Goal: Task Accomplishment & Management: Use online tool/utility

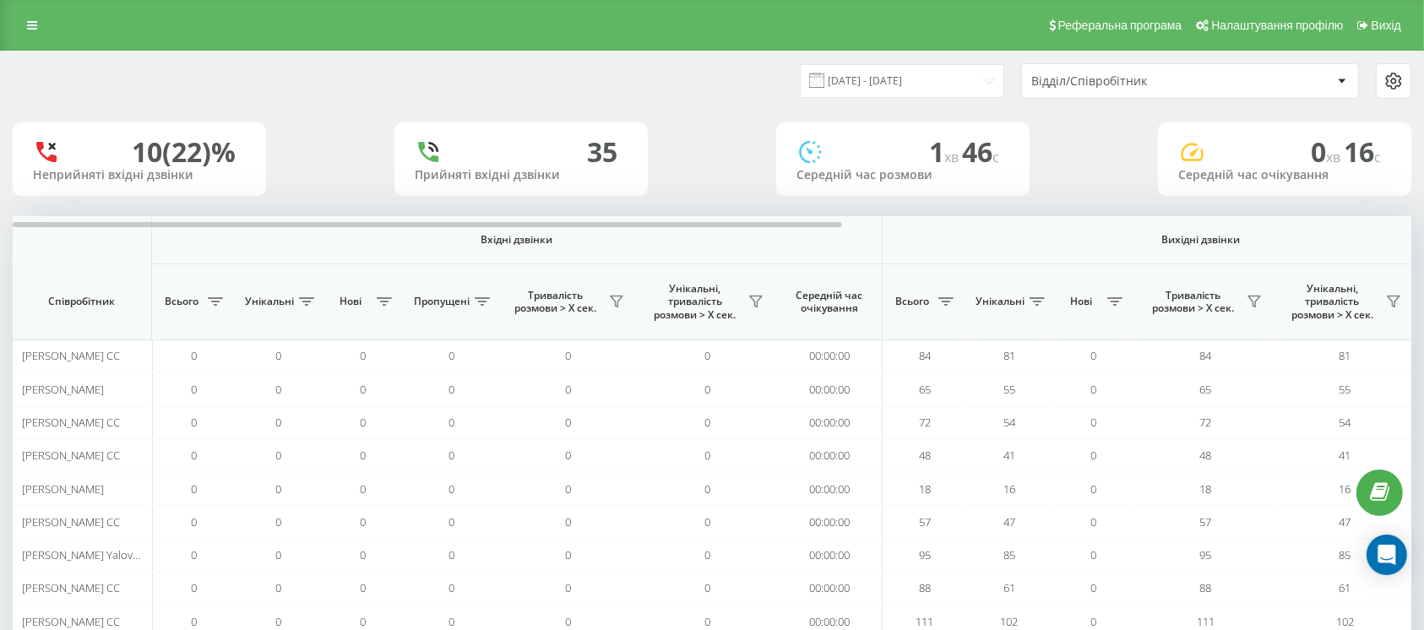
click at [930, 300] on span "Всього" at bounding box center [912, 302] width 42 height 14
click at [942, 301] on icon at bounding box center [945, 301] width 15 height 8
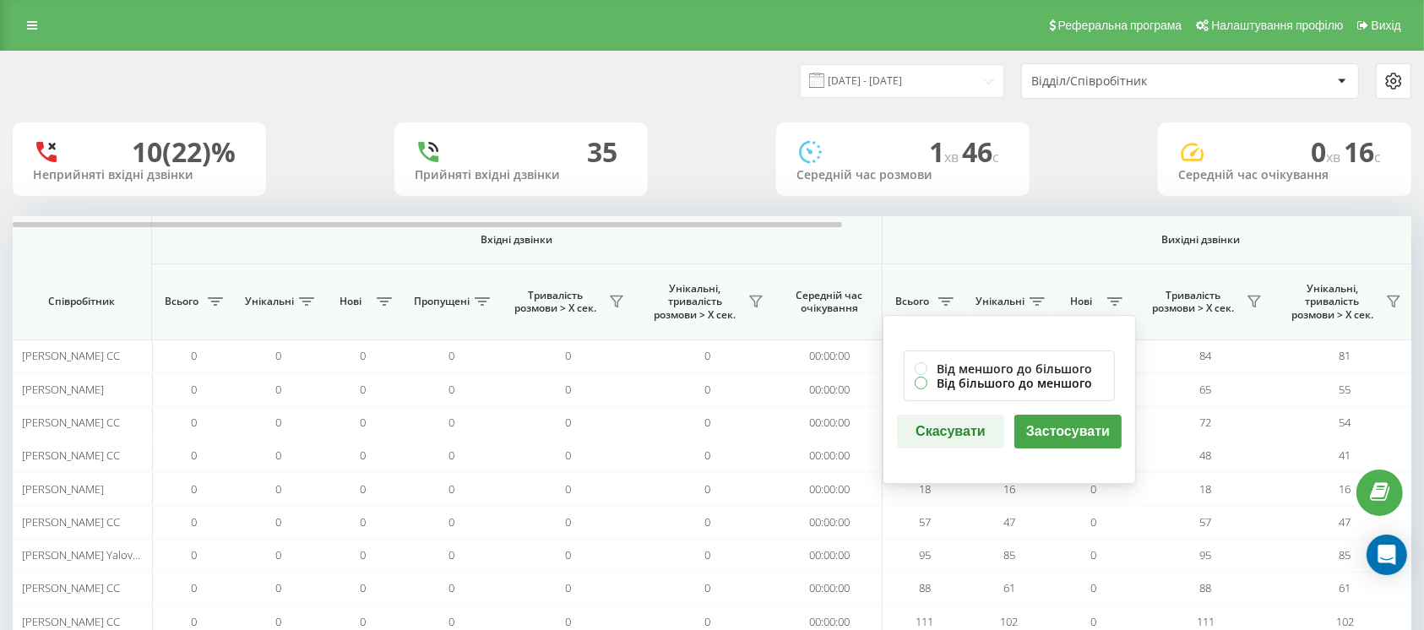
click at [926, 381] on label "Від більшого до меншого" at bounding box center [1009, 383] width 189 height 14
radio input "true"
click at [1036, 435] on button "Застосувати" at bounding box center [1067, 432] width 107 height 34
